Goal: Information Seeking & Learning: Check status

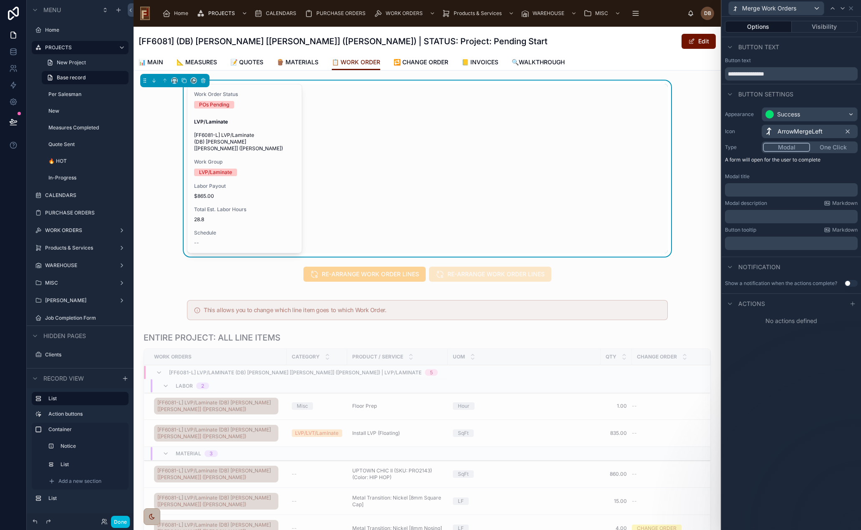
scroll to position [125, 0]
click at [171, 141] on div "Work Order Status POs Pending LVP/Laminate [FF6081-L] LVP/Laminate (DB) Callen …" at bounding box center [427, 169] width 587 height 176
click at [49, 28] on label "Home" at bounding box center [84, 30] width 78 height 7
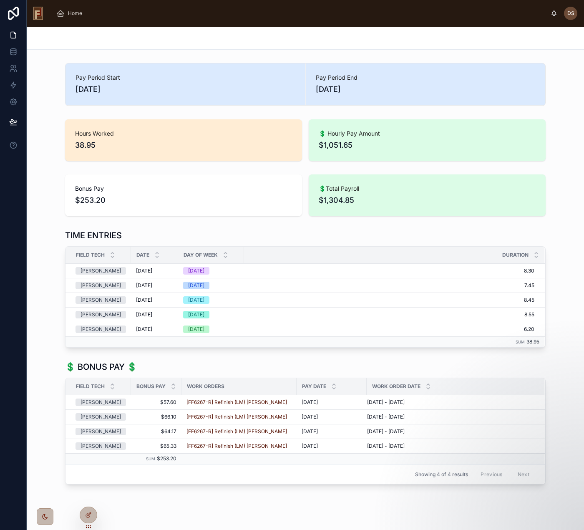
scroll to position [11, 0]
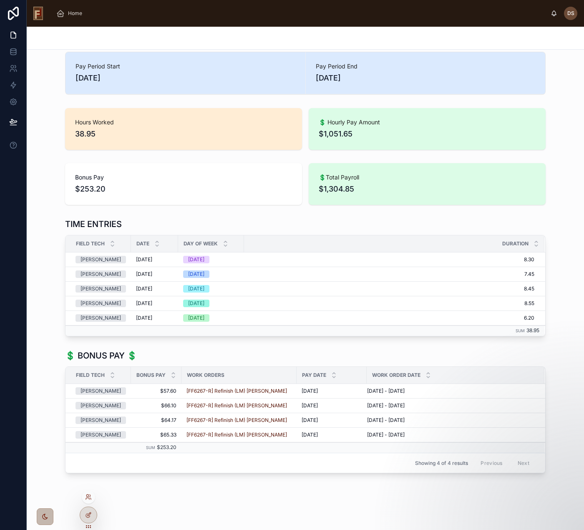
click at [90, 502] on div at bounding box center [88, 496] width 13 height 13
click at [88, 499] on icon at bounding box center [88, 497] width 7 height 7
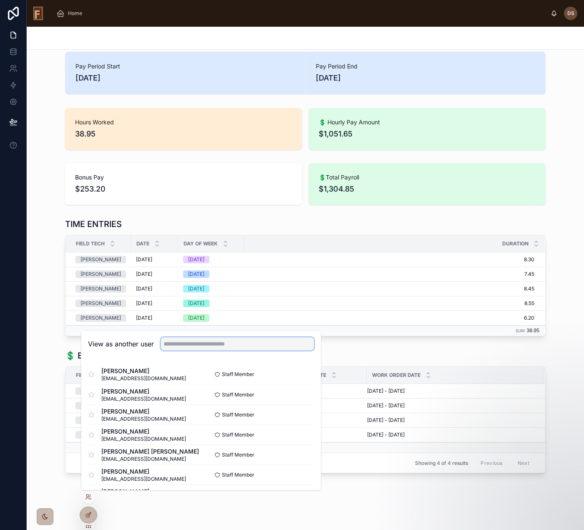
click at [174, 343] on input "text" at bounding box center [238, 343] width 154 height 13
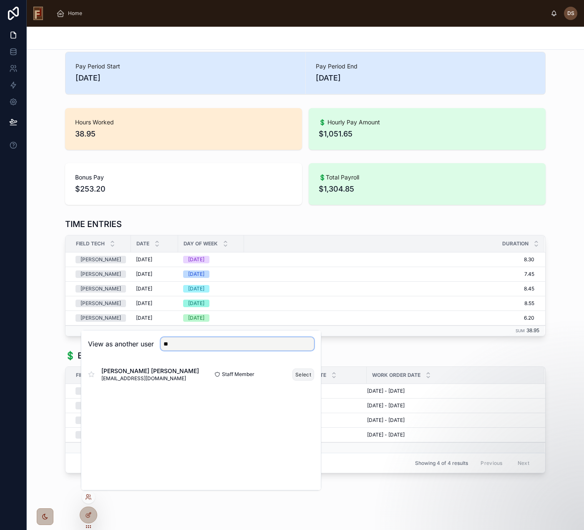
type input "**"
click at [299, 375] on button "Select" at bounding box center [303, 374] width 22 height 12
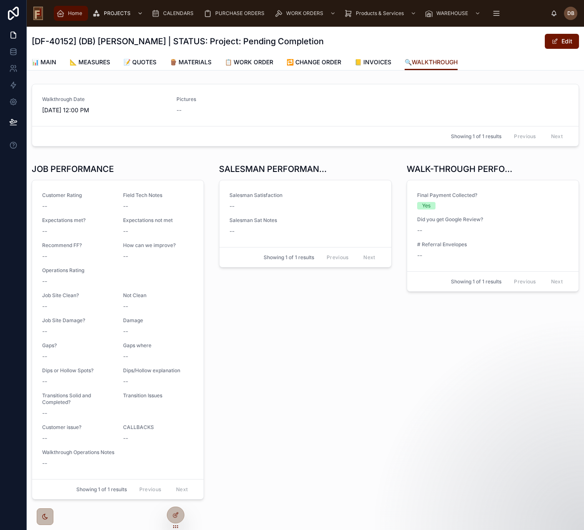
click at [73, 14] on span "Home" at bounding box center [75, 13] width 14 height 7
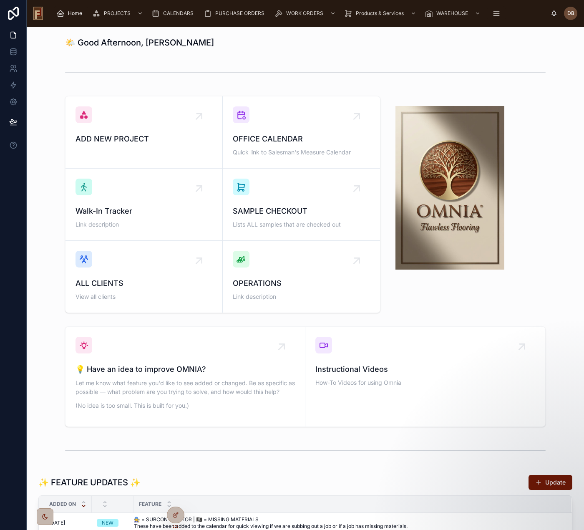
click at [76, 13] on span "Home" at bounding box center [75, 13] width 14 height 7
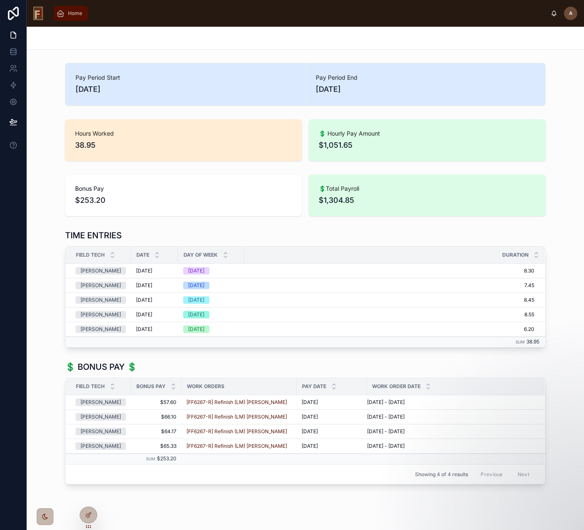
drag, startPoint x: 74, startPoint y: 16, endPoint x: 76, endPoint y: 20, distance: 4.7
click at [74, 16] on span "Home" at bounding box center [75, 13] width 14 height 7
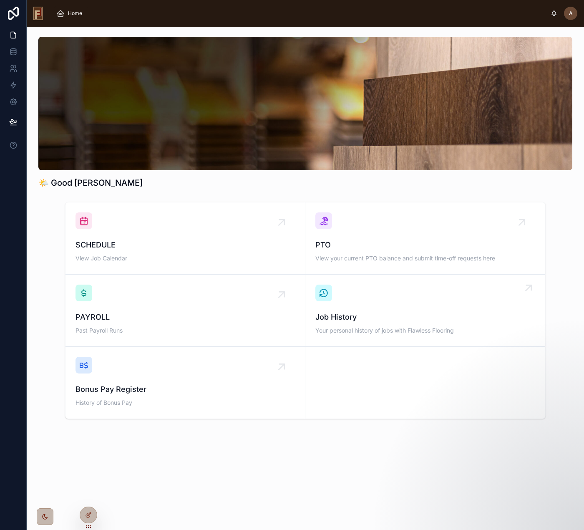
click at [371, 299] on div "Job History Your personal history of jobs with Flawless Flooring" at bounding box center [425, 311] width 220 height 52
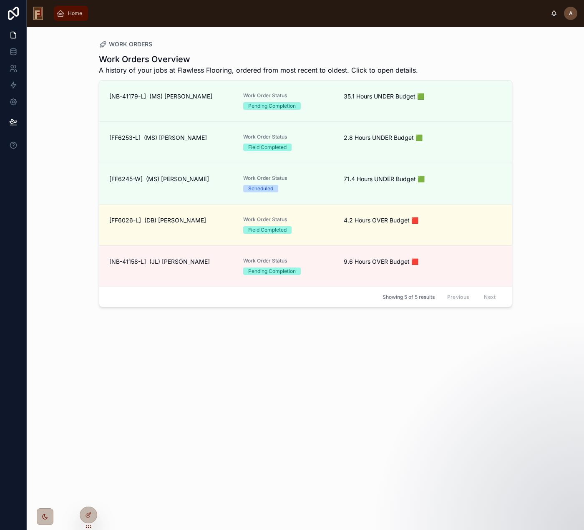
click at [67, 14] on div "Home" at bounding box center [70, 13] width 29 height 13
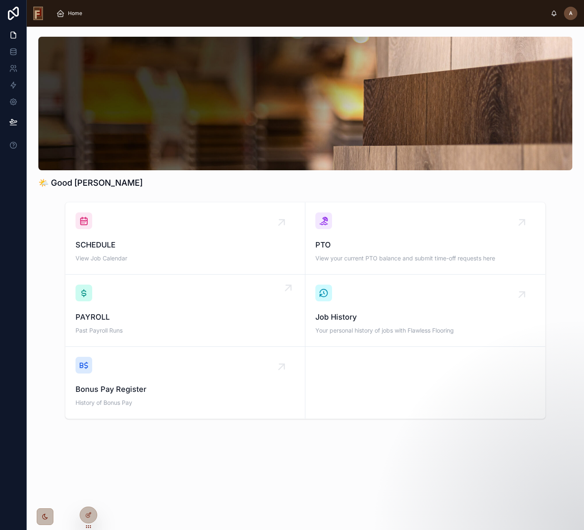
click at [167, 320] on span "PAYROLL" at bounding box center [185, 317] width 219 height 12
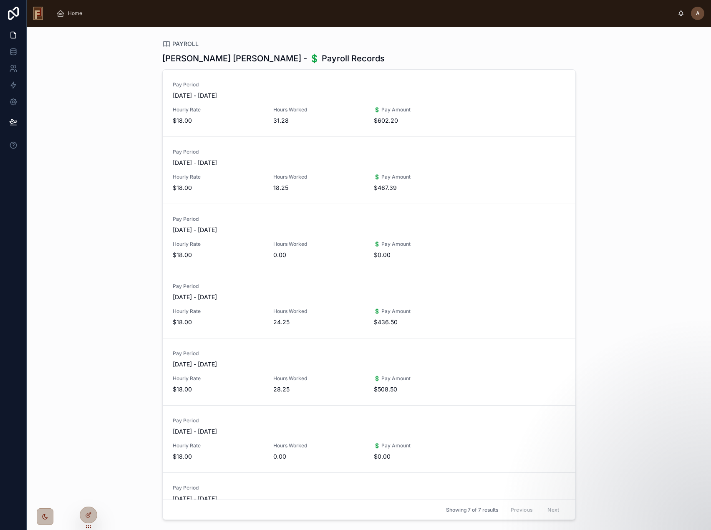
click at [124, 113] on div "PAYROLL Andrew Jr Hossman - 💲 Payroll Records Pay Period 09/22/2025 - 09/28/202…" at bounding box center [369, 278] width 684 height 503
click at [86, 499] on icon at bounding box center [87, 499] width 3 height 2
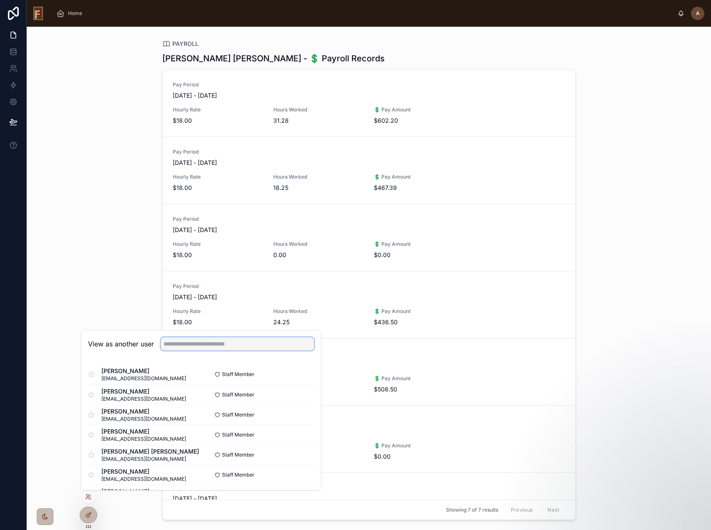
click at [203, 342] on input "text" at bounding box center [238, 343] width 154 height 13
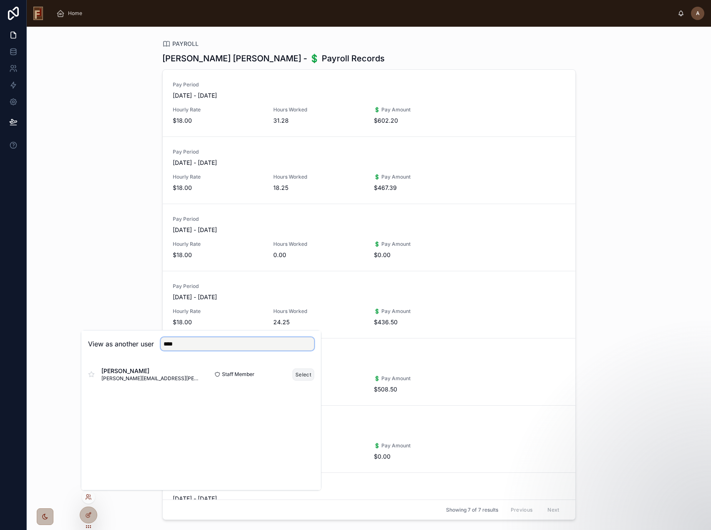
type input "****"
click at [304, 373] on button "Select" at bounding box center [303, 374] width 22 height 12
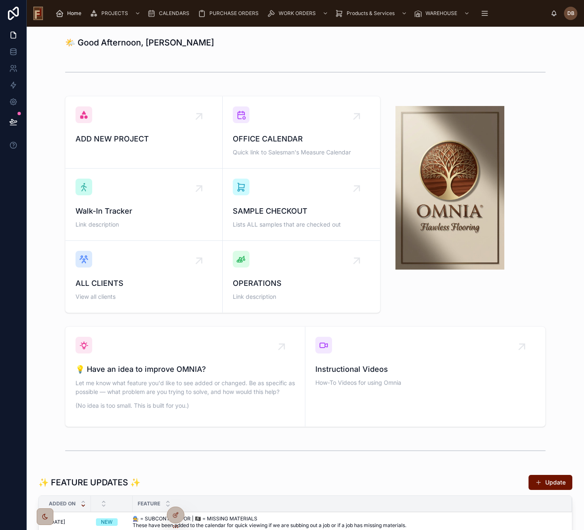
click at [178, 13] on span "CALENDARS" at bounding box center [174, 13] width 30 height 7
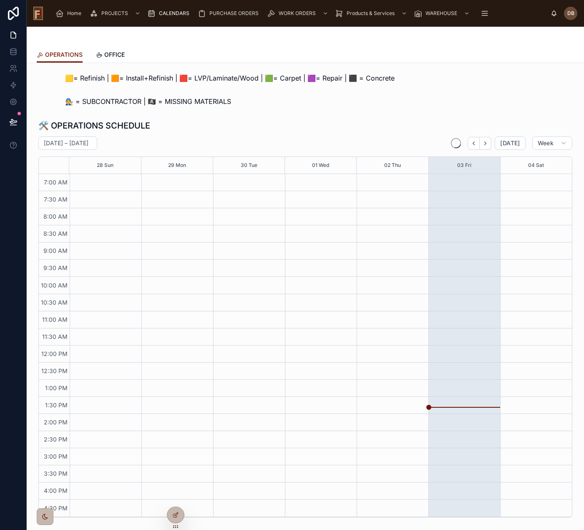
click at [65, 17] on div "Home" at bounding box center [69, 13] width 29 height 13
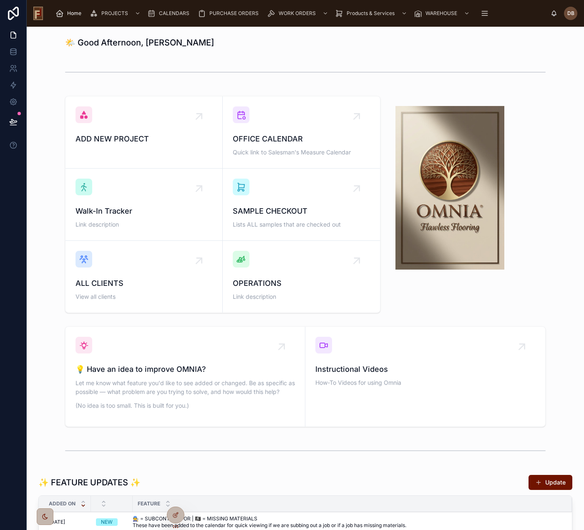
click at [310, 274] on div "OPERATIONS Link description" at bounding box center [301, 277] width 137 height 52
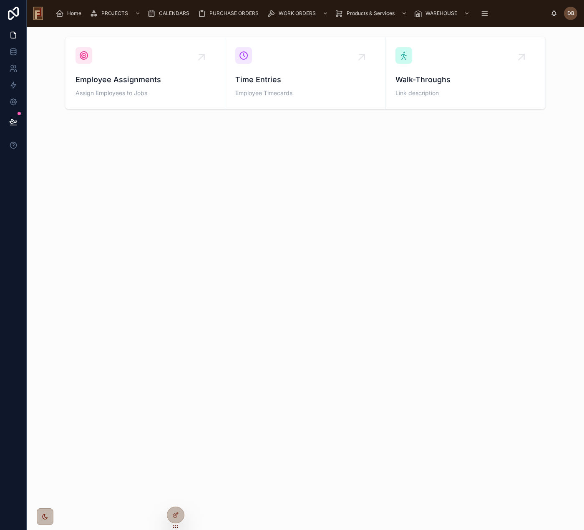
click at [146, 78] on span "Employee Assignments" at bounding box center [145, 80] width 139 height 12
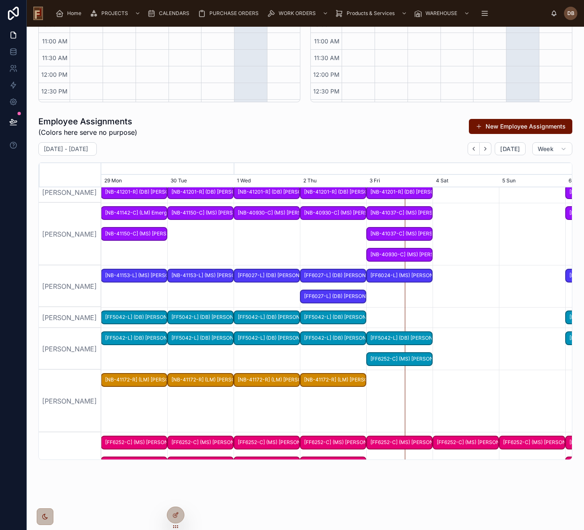
scroll to position [716, 0]
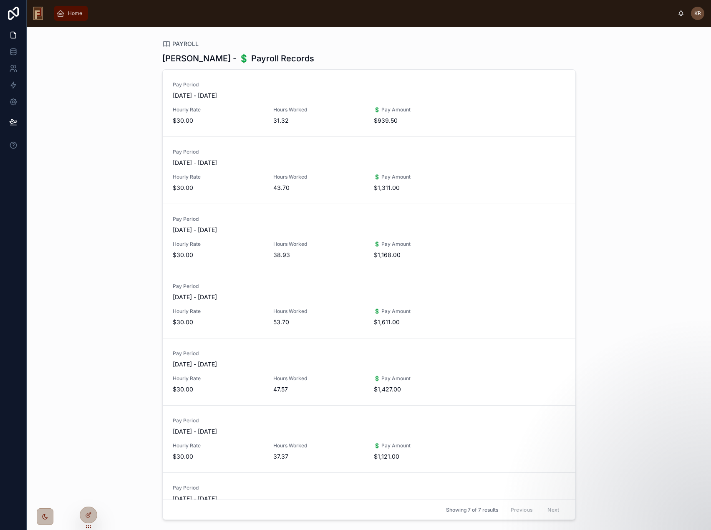
click at [80, 12] on span "Home" at bounding box center [75, 13] width 14 height 7
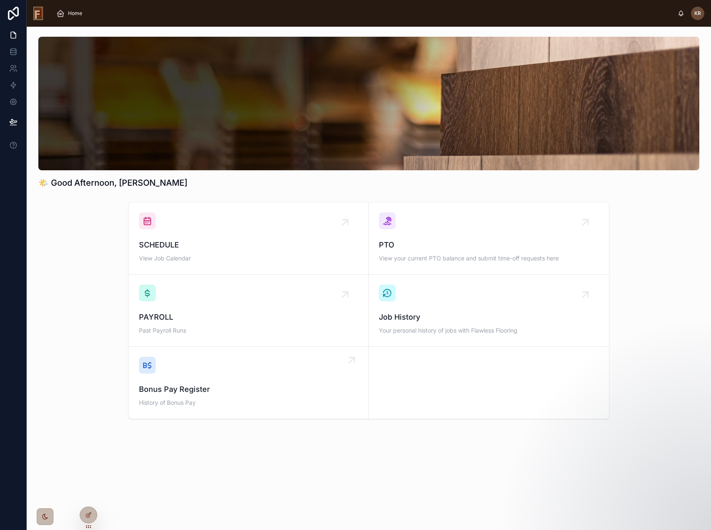
click at [200, 381] on div "Bonus Pay Register History of Bonus Pay" at bounding box center [248, 383] width 219 height 52
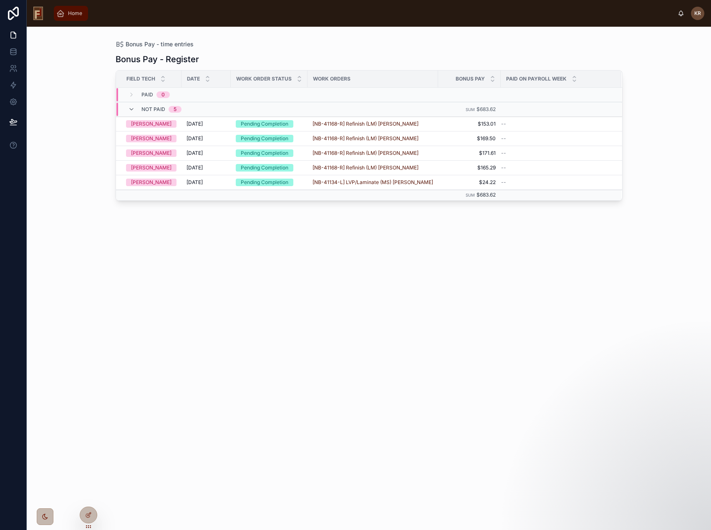
click at [74, 15] on span "Home" at bounding box center [75, 13] width 14 height 7
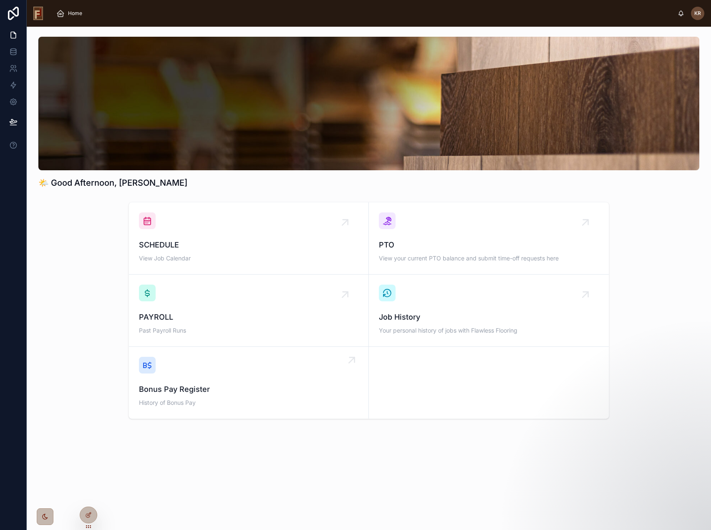
click at [222, 393] on span "Bonus Pay Register" at bounding box center [248, 389] width 219 height 12
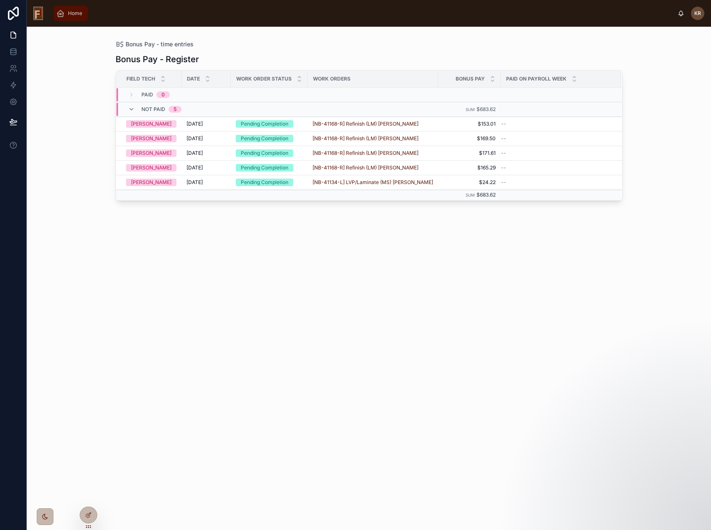
click at [80, 13] on span "Home" at bounding box center [75, 13] width 14 height 7
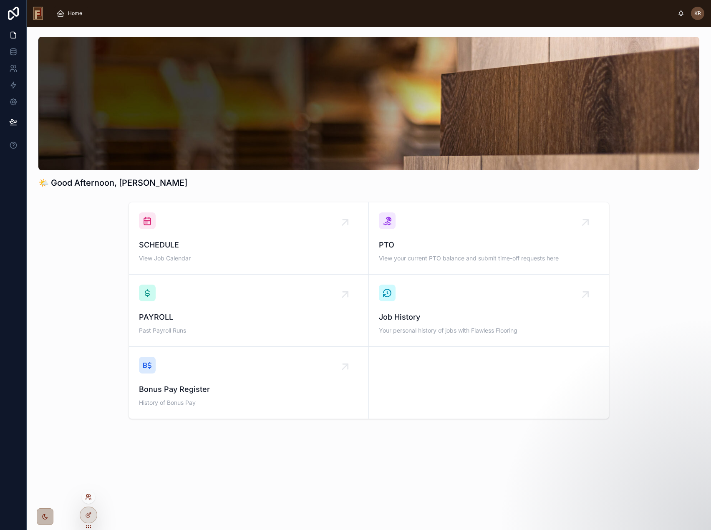
click at [88, 497] on icon at bounding box center [87, 495] width 2 height 2
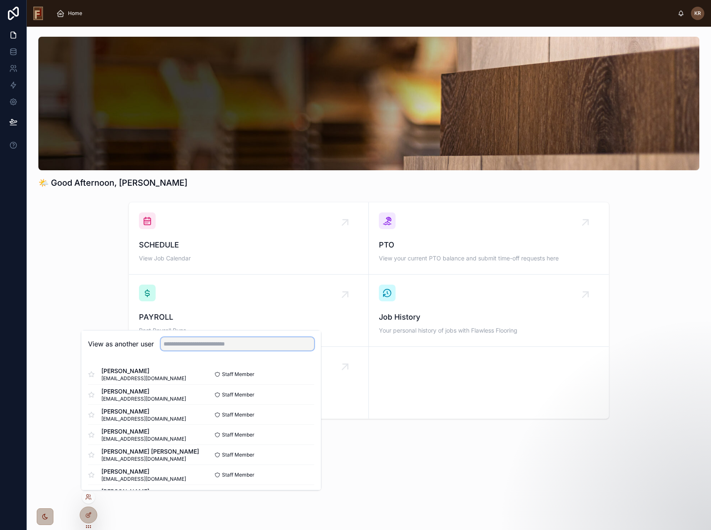
click at [205, 345] on input "text" at bounding box center [238, 343] width 154 height 13
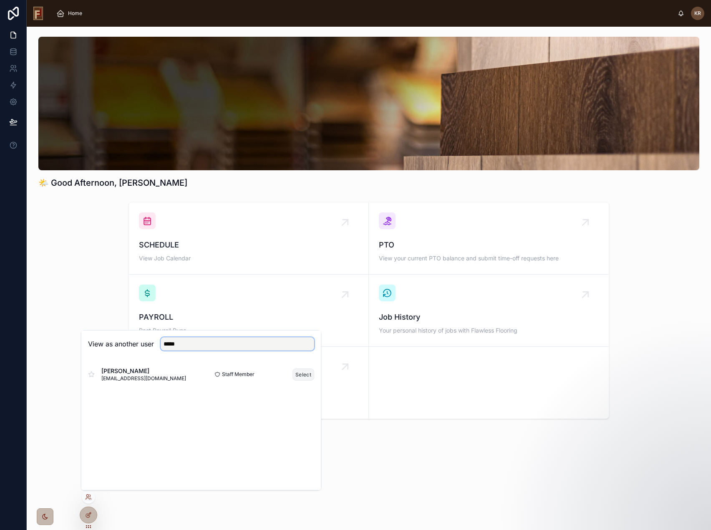
type input "*****"
click at [305, 373] on button "Select" at bounding box center [303, 374] width 22 height 12
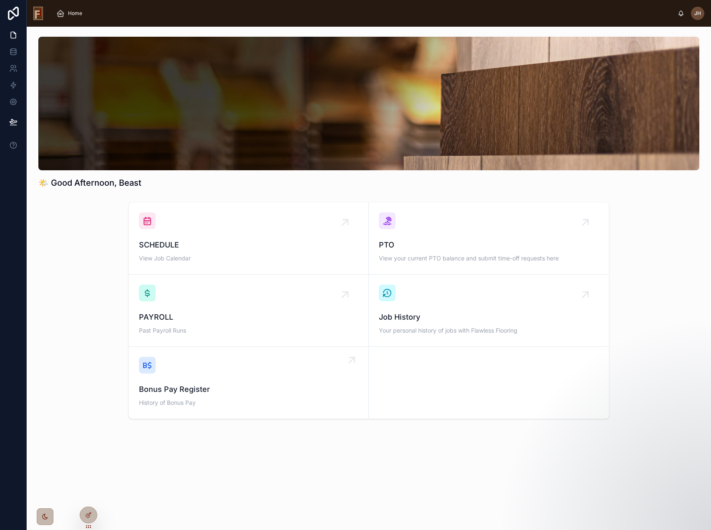
click at [239, 384] on span "Bonus Pay Register" at bounding box center [248, 389] width 219 height 12
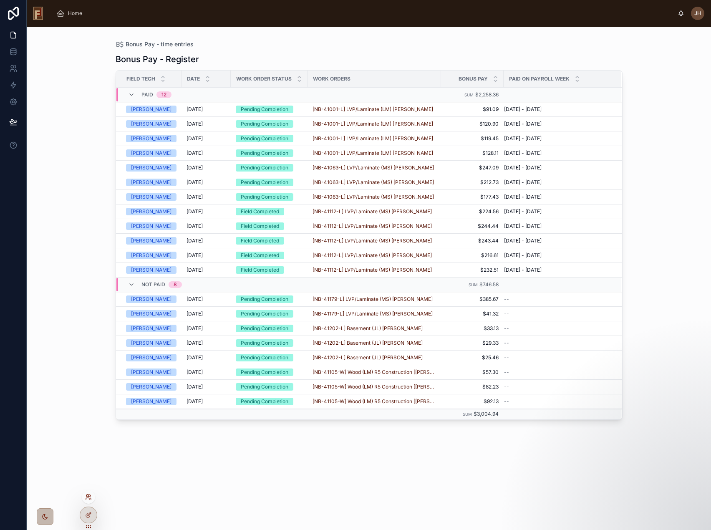
click at [88, 494] on icon at bounding box center [88, 497] width 7 height 7
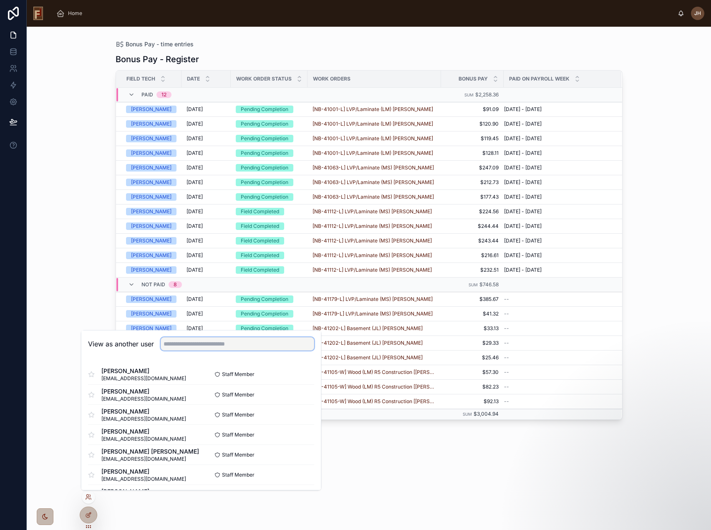
click at [216, 345] on input "text" at bounding box center [238, 343] width 154 height 13
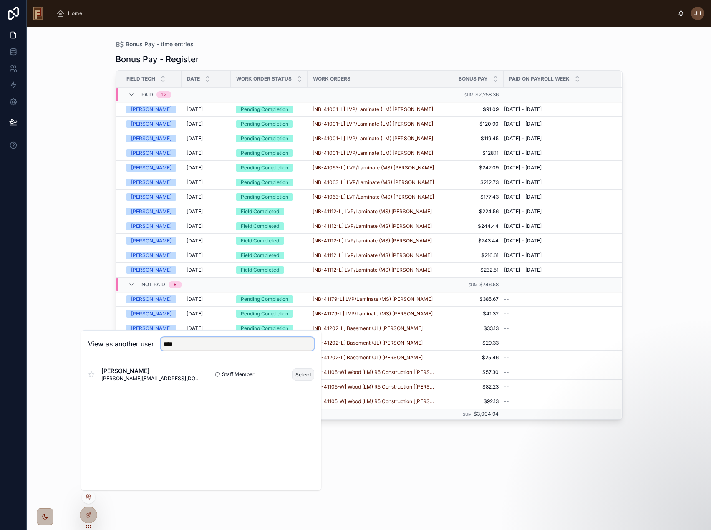
type input "****"
click at [304, 371] on button "Select" at bounding box center [303, 374] width 22 height 12
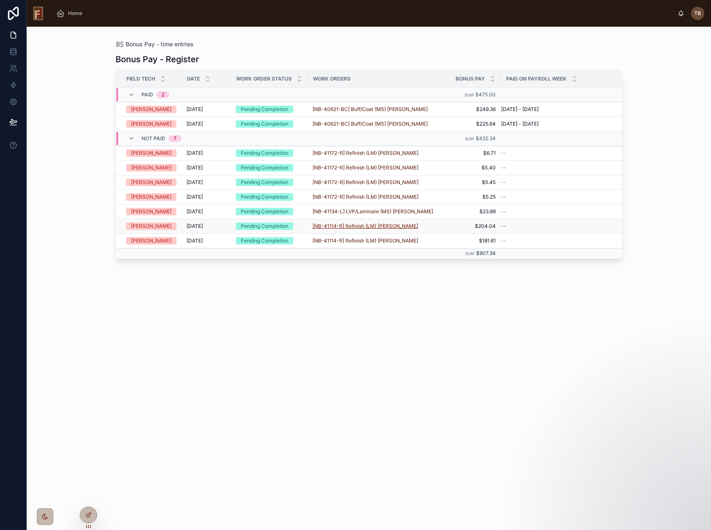
click at [381, 227] on span "[NB-41114-R] Refinish (LM) [PERSON_NAME]" at bounding box center [366, 226] width 106 height 7
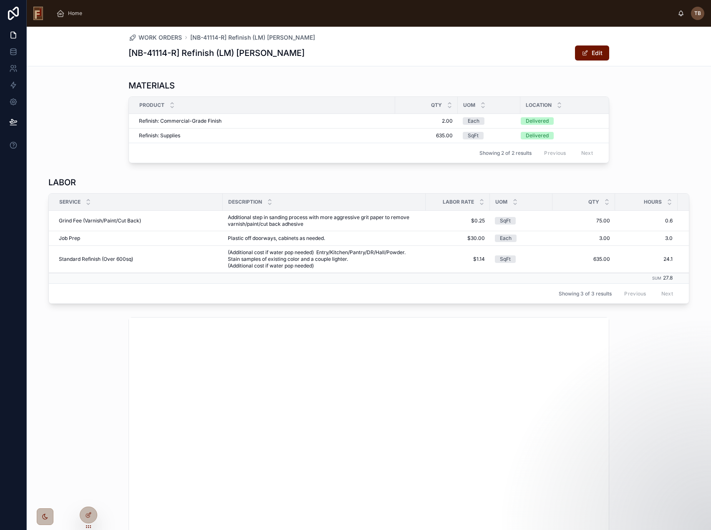
click at [103, 109] on div "MATERIALS Product Qty UOM Location Refinish: Commercial-Grade Finish Refinish: …" at bounding box center [369, 121] width 684 height 90
click at [73, 13] on span "Home" at bounding box center [75, 13] width 14 height 7
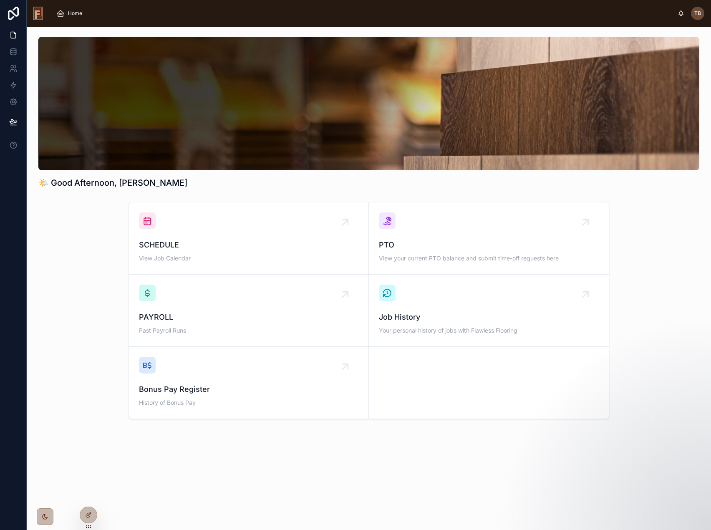
click at [619, 307] on div "SCHEDULE View Job Calendar PTO View your current PTO balance and submit time-of…" at bounding box center [368, 311] width 671 height 224
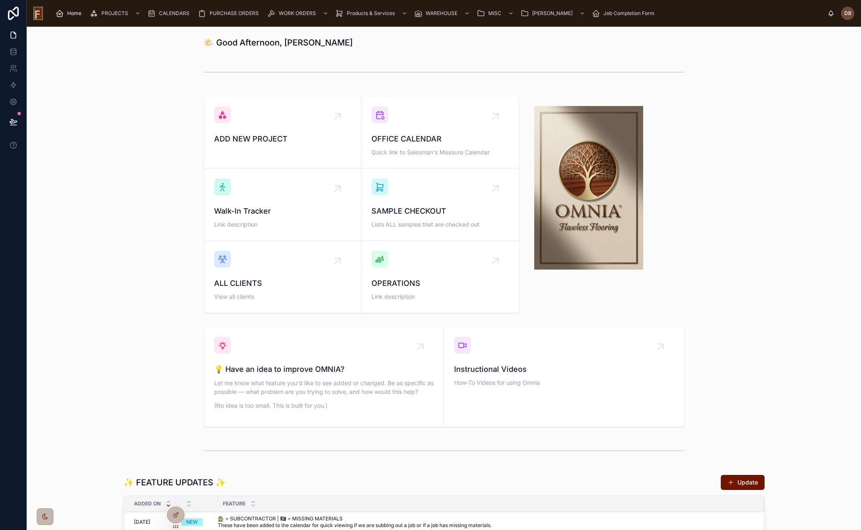
drag, startPoint x: 70, startPoint y: 12, endPoint x: 88, endPoint y: 24, distance: 21.8
click at [71, 11] on span "Home" at bounding box center [74, 13] width 14 height 7
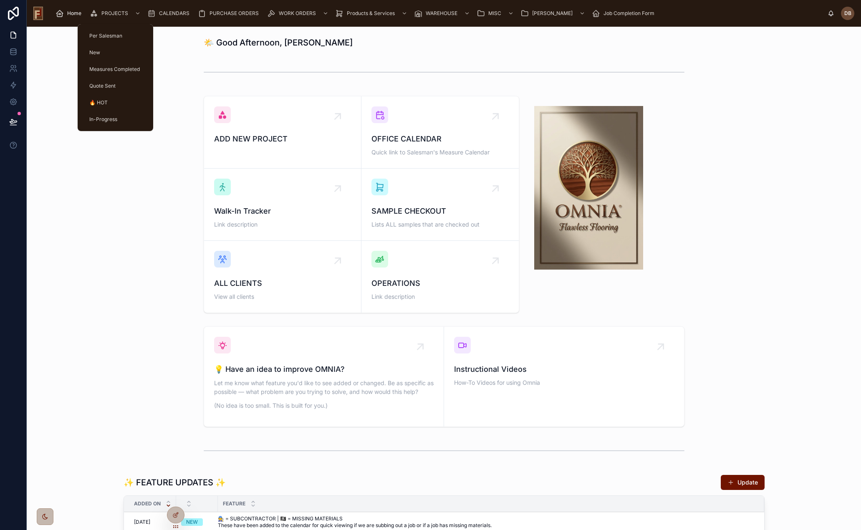
click at [115, 10] on div "PROJECTS" at bounding box center [116, 13] width 53 height 13
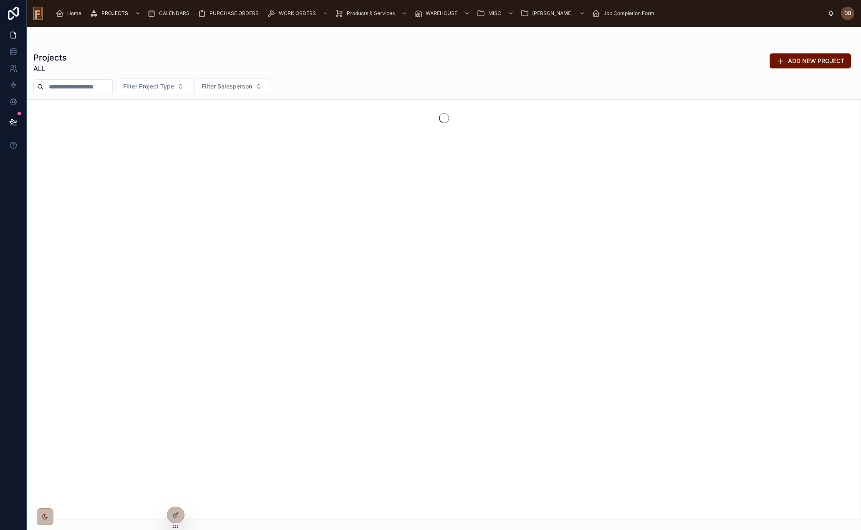
click at [67, 84] on input "text" at bounding box center [78, 87] width 68 height 12
type input "*"
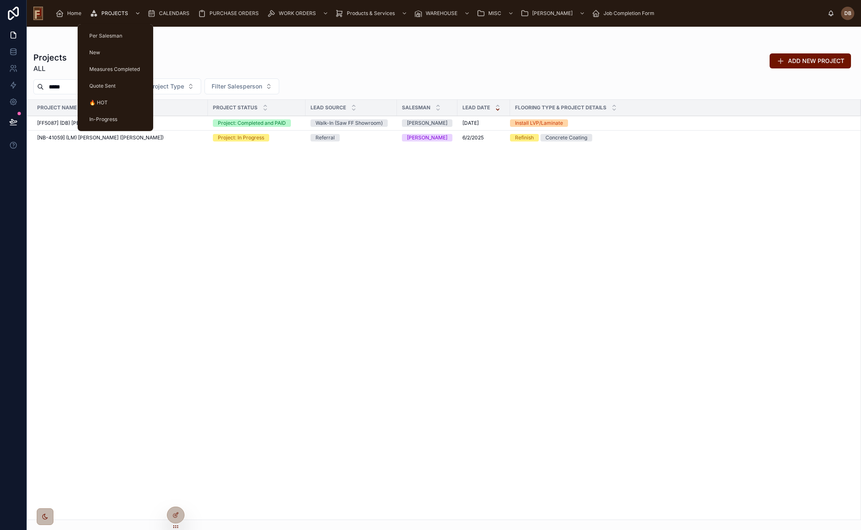
click at [114, 13] on span "PROJECTS" at bounding box center [114, 13] width 27 height 7
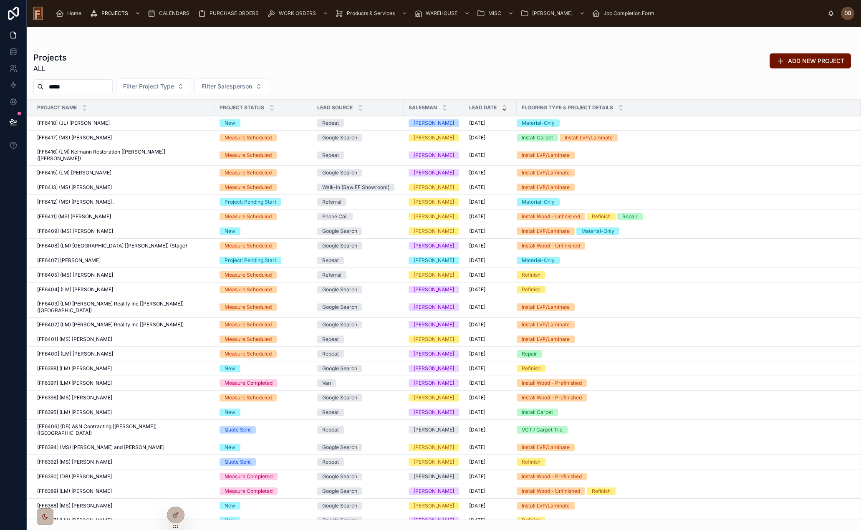
drag, startPoint x: 71, startPoint y: 89, endPoint x: 45, endPoint y: 89, distance: 25.0
click at [45, 89] on input "*****" at bounding box center [78, 87] width 68 height 12
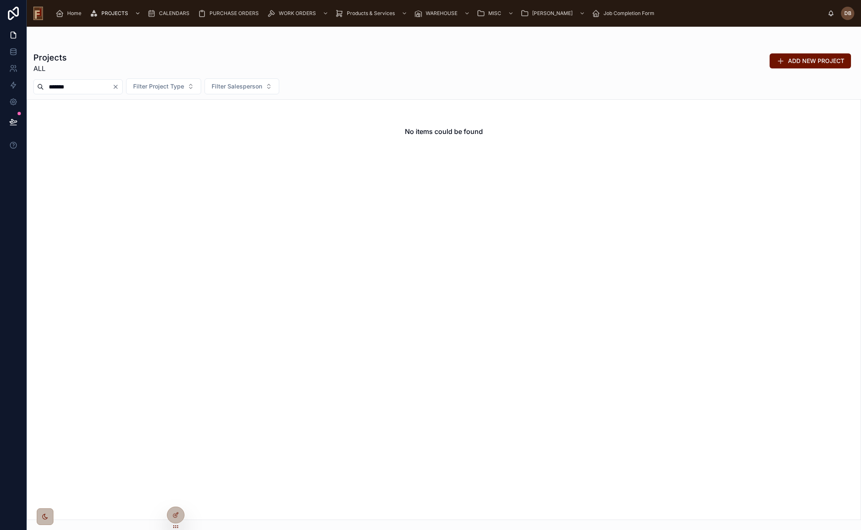
type input "*******"
click at [73, 13] on span "Home" at bounding box center [74, 13] width 14 height 7
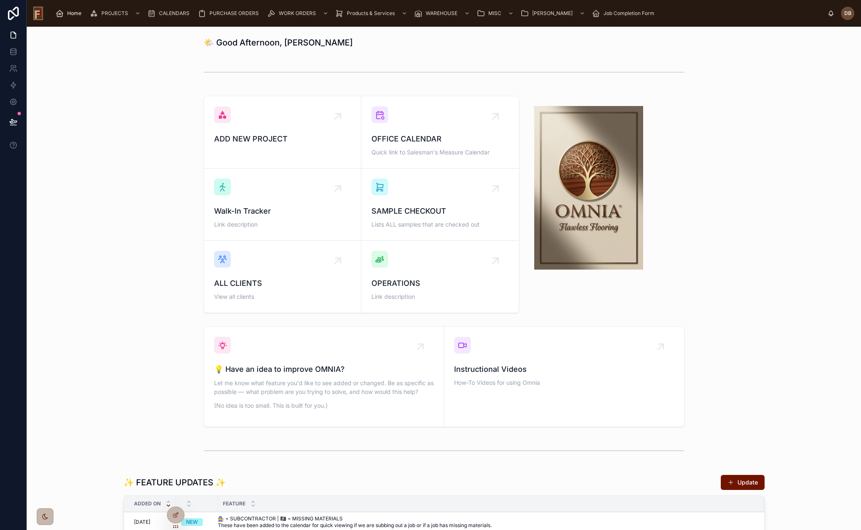
click at [86, 62] on div at bounding box center [443, 72] width 821 height 28
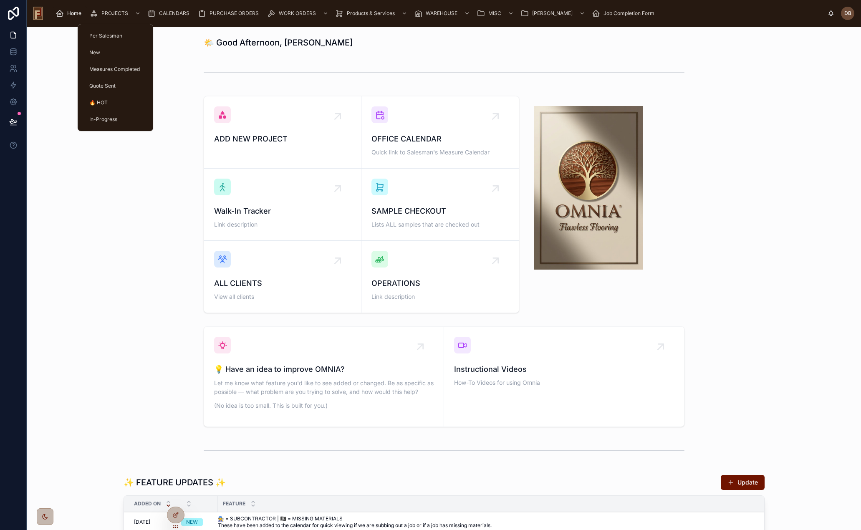
click at [115, 10] on span "PROJECTS" at bounding box center [114, 13] width 27 height 7
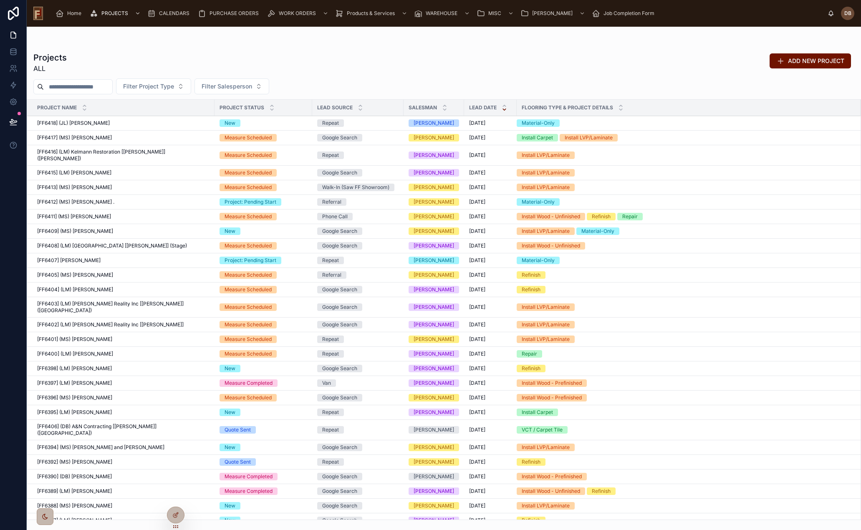
click at [66, 87] on input "text" at bounding box center [78, 87] width 68 height 12
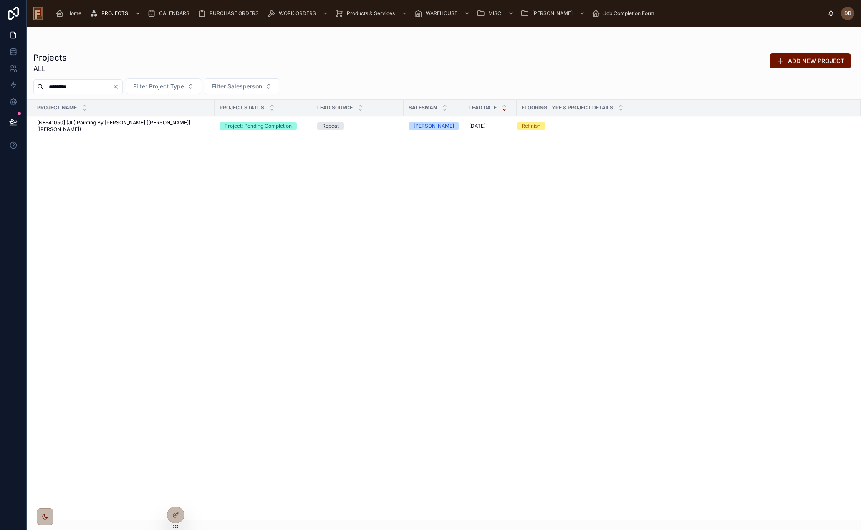
type input "********"
click at [135, 124] on span "[NB-41050] (JL) Painting By [PERSON_NAME] [[PERSON_NAME]] ([PERSON_NAME])" at bounding box center [123, 125] width 172 height 13
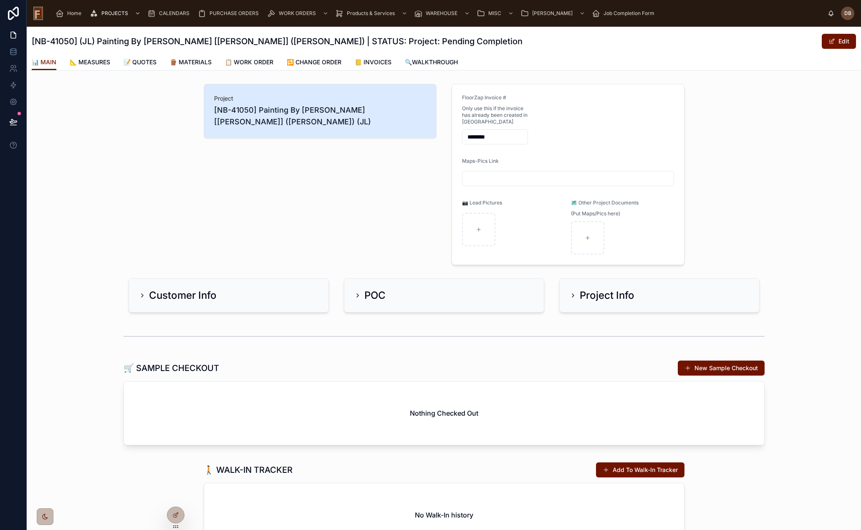
click at [372, 63] on span "📒 INVOICES" at bounding box center [373, 62] width 37 height 8
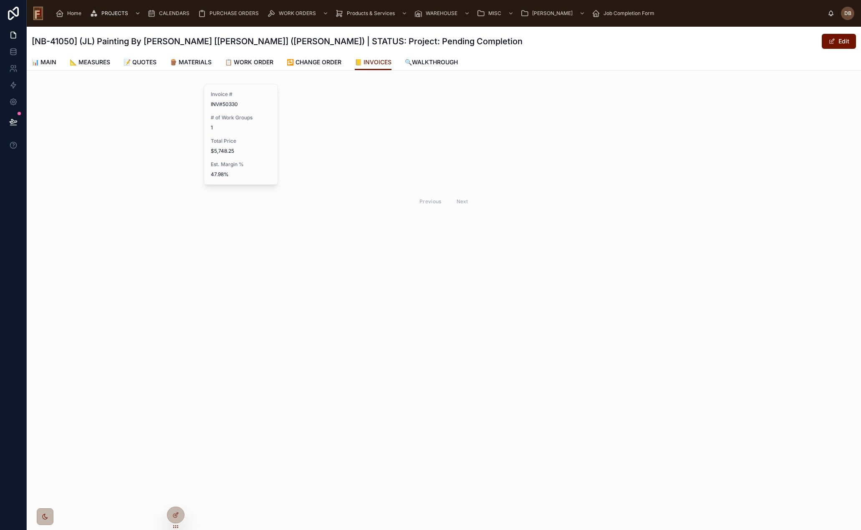
click at [255, 156] on div "Invoice # INV#50330 # of Work Groups 1 Total Price $5,748.25 Est. Margin % 47.9…" at bounding box center [241, 134] width 74 height 100
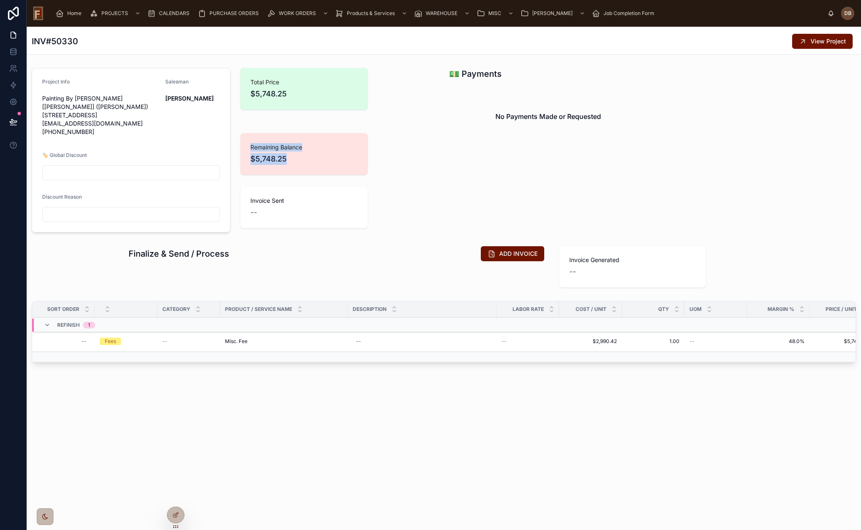
drag, startPoint x: 297, startPoint y: 161, endPoint x: 249, endPoint y: 149, distance: 49.4
click at [249, 149] on div "Remaining Balance $5,748.25" at bounding box center [303, 154] width 127 height 42
click at [300, 161] on span "$5,748.25" at bounding box center [303, 159] width 107 height 12
drag, startPoint x: 292, startPoint y: 160, endPoint x: 252, endPoint y: 147, distance: 41.7
click at [252, 147] on div "Remaining Balance $5,748.25" at bounding box center [303, 154] width 107 height 22
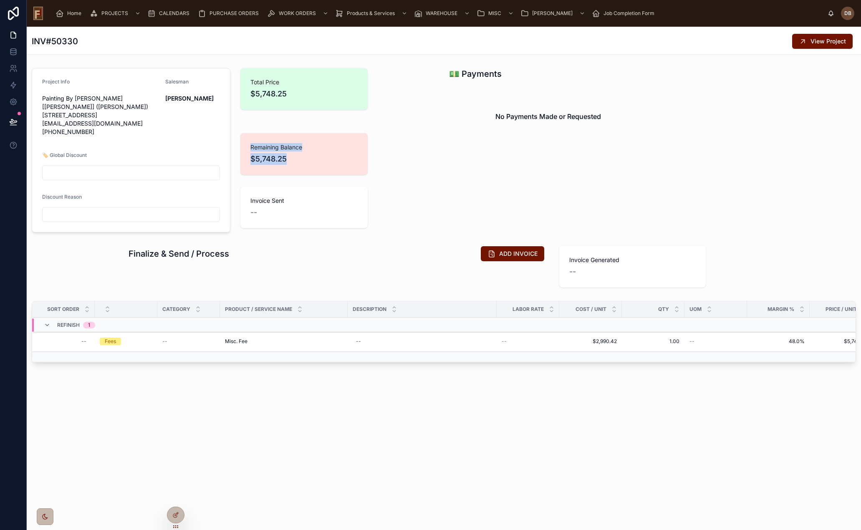
click at [277, 154] on span "$5,748.25" at bounding box center [303, 159] width 107 height 12
drag, startPoint x: 292, startPoint y: 159, endPoint x: 250, endPoint y: 83, distance: 86.9
click at [250, 83] on div "Total Price $5,748.25 Remaining Balance $5,748.25 Invoice Sent --" at bounding box center [339, 148] width 209 height 167
click at [289, 156] on span "$5,748.25" at bounding box center [303, 159] width 107 height 12
drag, startPoint x: 288, startPoint y: 159, endPoint x: 251, endPoint y: 81, distance: 86.2
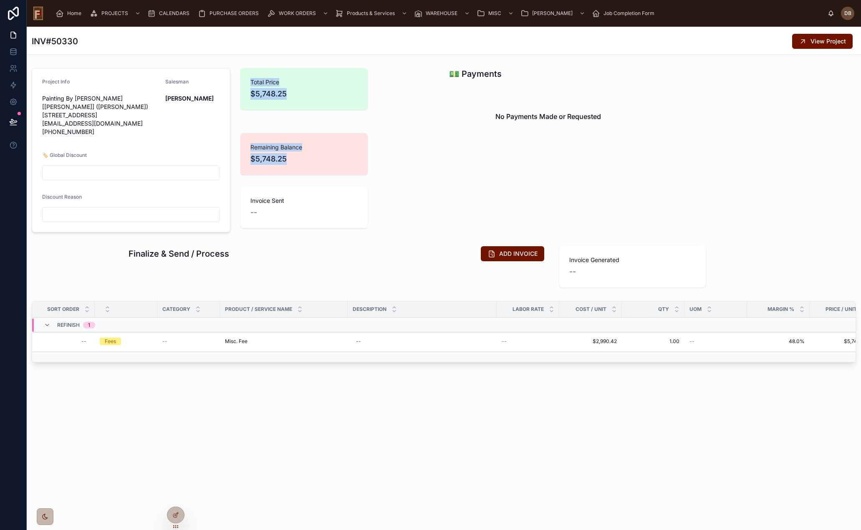
click at [251, 81] on div "Total Price $5,748.25 Remaining Balance $5,748.25 Invoice Sent --" at bounding box center [339, 148] width 209 height 167
click at [288, 159] on span "$5,748.25" at bounding box center [303, 159] width 107 height 12
drag, startPoint x: 291, startPoint y: 160, endPoint x: 250, endPoint y: 84, distance: 85.9
click at [250, 84] on div "Total Price $5,748.25 Remaining Balance $5,748.25 Invoice Sent --" at bounding box center [339, 148] width 209 height 167
click at [272, 155] on span "$5,748.25" at bounding box center [303, 159] width 107 height 12
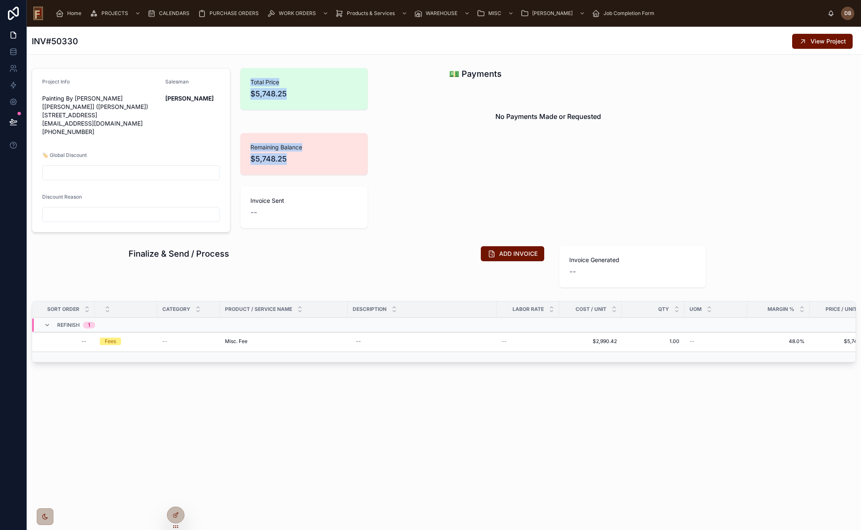
drag, startPoint x: 290, startPoint y: 162, endPoint x: 248, endPoint y: 81, distance: 91.1
click at [248, 81] on div "Total Price $5,748.25 Remaining Balance $5,748.25 Invoice Sent --" at bounding box center [339, 148] width 209 height 167
click at [295, 160] on span "$5,748.25" at bounding box center [303, 159] width 107 height 12
click at [294, 161] on span "$5,748.25" at bounding box center [303, 159] width 107 height 12
drag, startPoint x: 294, startPoint y: 161, endPoint x: 251, endPoint y: 83, distance: 88.7
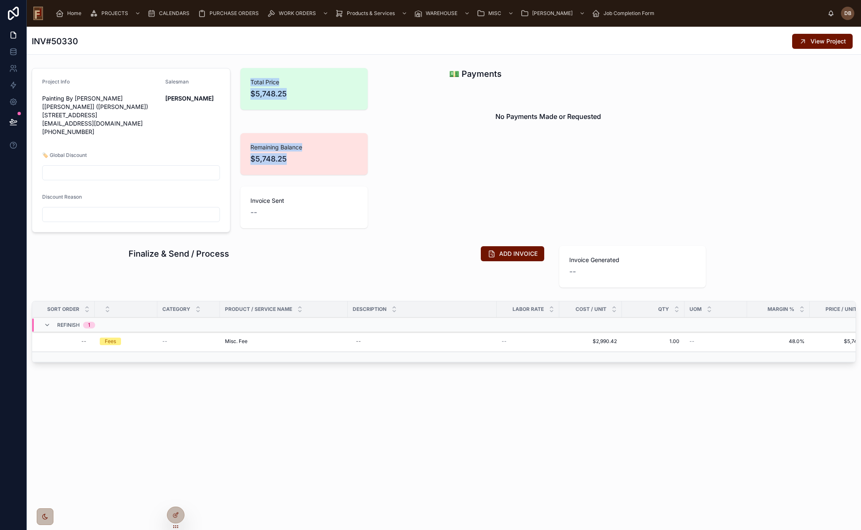
click at [251, 83] on div "Total Price $5,748.25 Remaining Balance $5,748.25 Invoice Sent --" at bounding box center [339, 148] width 209 height 167
click at [290, 160] on span "$5,748.25" at bounding box center [303, 159] width 107 height 12
drag, startPoint x: 290, startPoint y: 160, endPoint x: 255, endPoint y: 83, distance: 83.8
click at [255, 83] on div "Total Price $5,748.25 Remaining Balance $5,748.25 Invoice Sent --" at bounding box center [339, 148] width 209 height 167
click at [289, 157] on span "$5,748.25" at bounding box center [303, 159] width 107 height 12
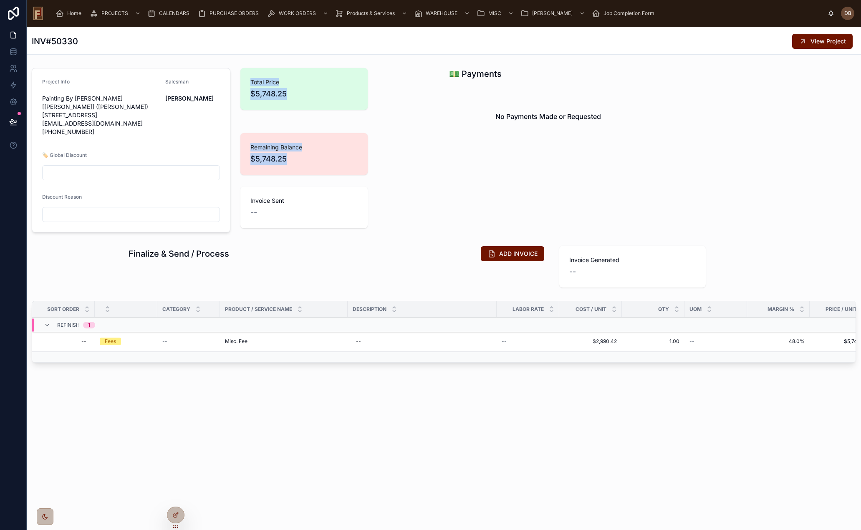
drag, startPoint x: 287, startPoint y: 158, endPoint x: 251, endPoint y: 83, distance: 83.2
click at [251, 83] on div "Total Price $5,748.25 Remaining Balance $5,748.25 Invoice Sent --" at bounding box center [339, 148] width 209 height 167
click at [288, 158] on span "$5,748.25" at bounding box center [303, 159] width 107 height 12
drag, startPoint x: 288, startPoint y: 159, endPoint x: 268, endPoint y: 110, distance: 52.9
click at [251, 84] on div "Total Price $5,748.25 Remaining Balance $5,748.25 Invoice Sent --" at bounding box center [339, 148] width 209 height 167
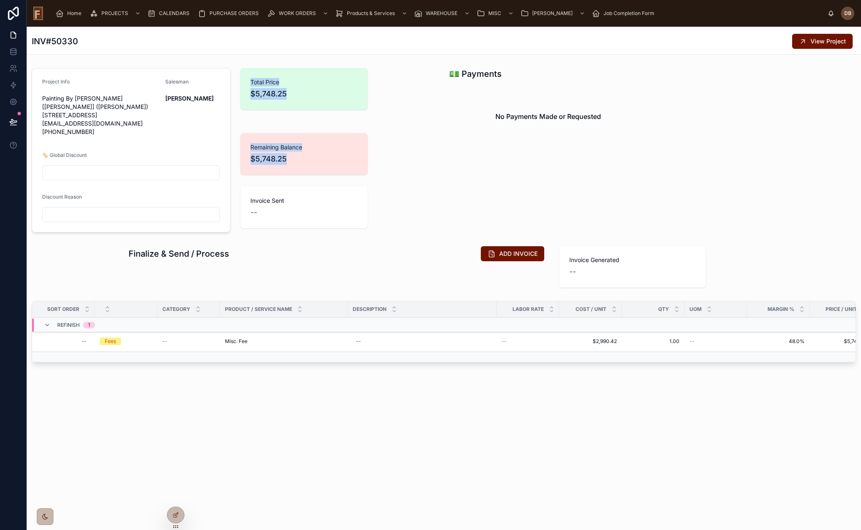
click at [308, 114] on div "Total Price $5,748.25 Remaining Balance $5,748.25 Invoice Sent --" at bounding box center [339, 148] width 209 height 167
click at [288, 164] on span "$5,748.25" at bounding box center [303, 159] width 107 height 12
drag, startPoint x: 288, startPoint y: 159, endPoint x: 252, endPoint y: 83, distance: 84.4
click at [252, 83] on div "Total Price $5,748.25 Remaining Balance $5,748.25 Invoice Sent --" at bounding box center [339, 148] width 209 height 167
click at [292, 160] on span "$5,748.25" at bounding box center [303, 159] width 107 height 12
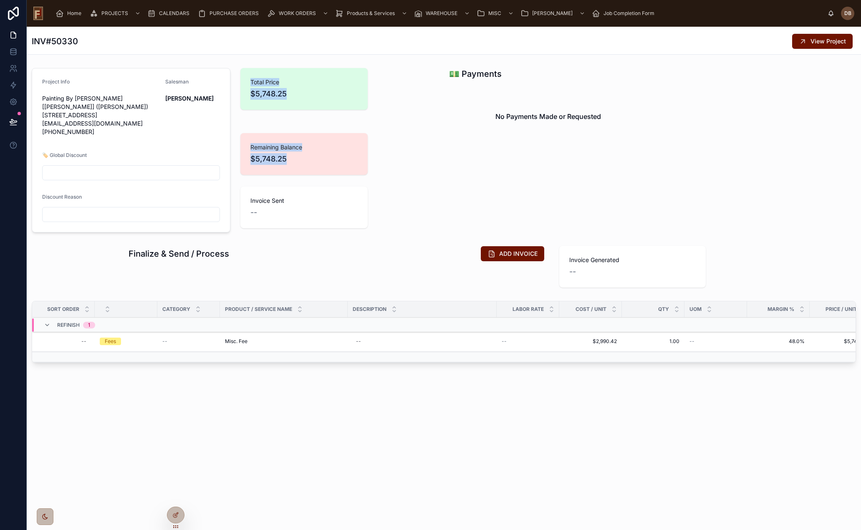
drag, startPoint x: 294, startPoint y: 162, endPoint x: 252, endPoint y: 82, distance: 90.7
click at [252, 82] on div "Total Price $5,748.25 Remaining Balance $5,748.25 Invoice Sent --" at bounding box center [339, 148] width 209 height 167
click at [301, 161] on span "$5,748.25" at bounding box center [303, 159] width 107 height 12
drag, startPoint x: 290, startPoint y: 158, endPoint x: 245, endPoint y: 77, distance: 92.4
click at [245, 77] on div "Total Price $5,748.25 Remaining Balance $5,748.25 Invoice Sent --" at bounding box center [339, 148] width 209 height 167
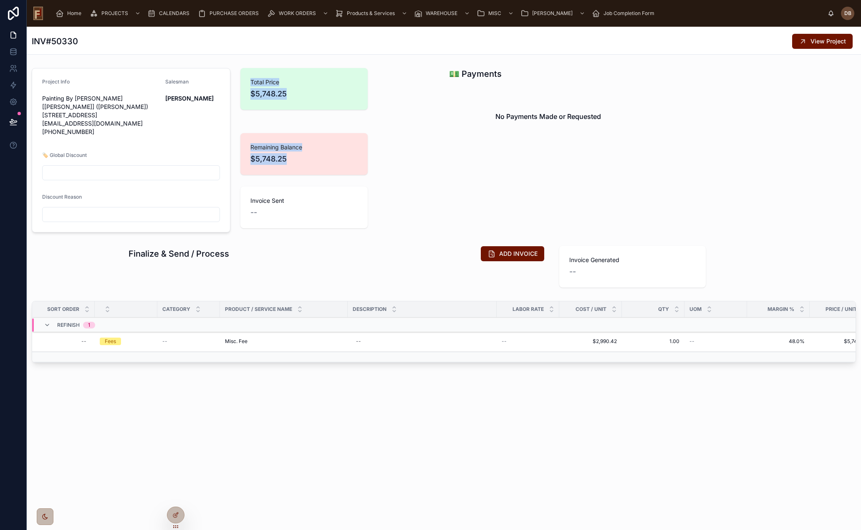
click at [408, 135] on div "Total Price $5,748.25 Remaining Balance $5,748.25 Invoice Sent --" at bounding box center [339, 148] width 209 height 167
click at [74, 13] on span "Home" at bounding box center [74, 13] width 14 height 7
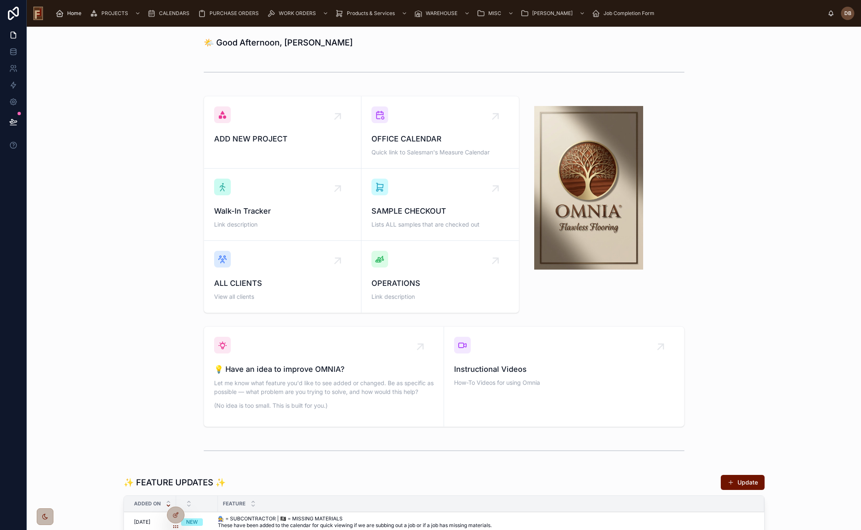
click at [224, 43] on h1 "🌤️ Good Afternoon, [PERSON_NAME]" at bounding box center [278, 43] width 149 height 12
drag, startPoint x: 224, startPoint y: 43, endPoint x: 394, endPoint y: 42, distance: 170.2
click at [394, 42] on div "🌤️ Good Afternoon, [PERSON_NAME]" at bounding box center [444, 43] width 481 height 12
